Goal: Download file/media

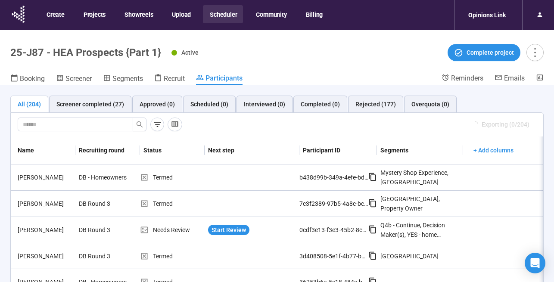
scroll to position [0, 3]
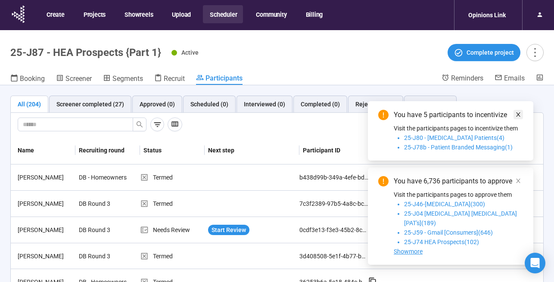
click at [518, 118] on icon "close" at bounding box center [518, 115] width 6 height 6
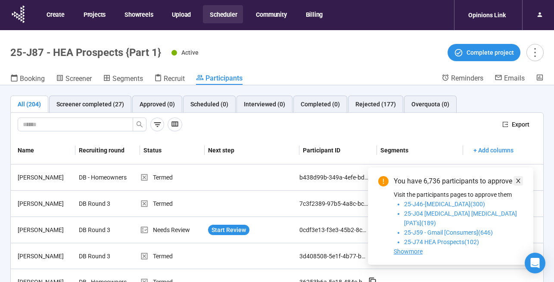
click at [517, 186] on span at bounding box center [518, 180] width 6 height 9
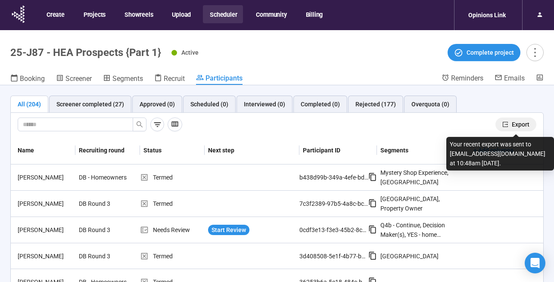
click at [514, 124] on span "Export" at bounding box center [521, 124] width 18 height 9
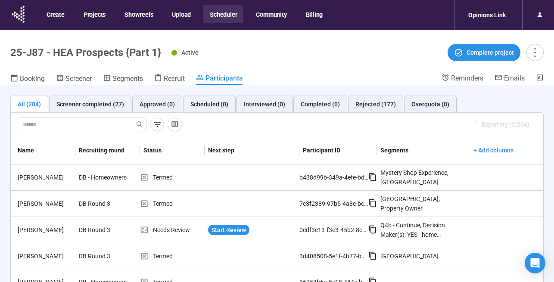
click at [216, 14] on button "Scheduler" at bounding box center [223, 14] width 40 height 18
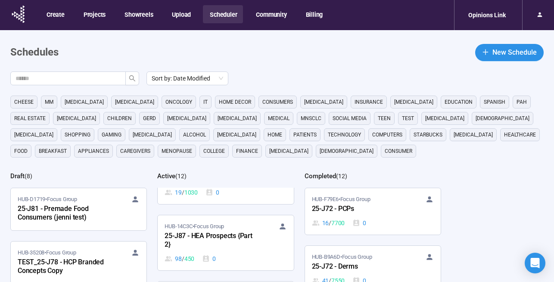
scroll to position [155, 0]
click at [221, 230] on div "25-J87 - HEA Prospects {Part 2}" at bounding box center [211, 240] width 95 height 20
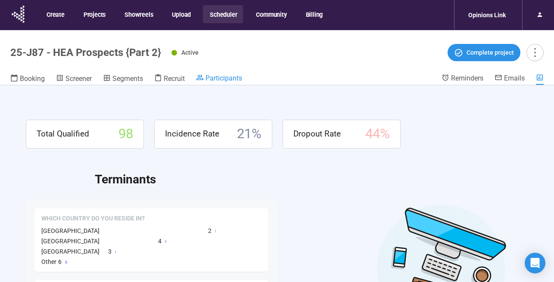
click at [215, 82] on span "Participants" at bounding box center [223, 78] width 37 height 8
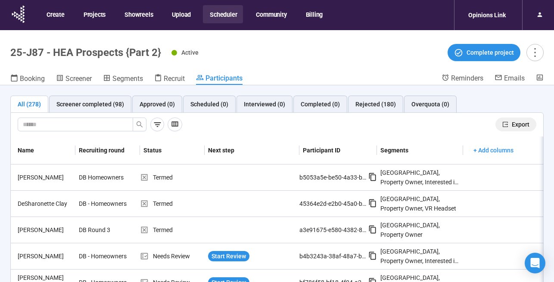
click at [517, 124] on span "Export" at bounding box center [521, 124] width 18 height 9
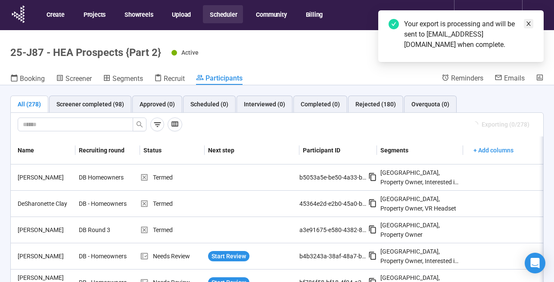
click at [531, 20] on link at bounding box center [528, 23] width 9 height 9
